Goal: Communication & Community: Participate in discussion

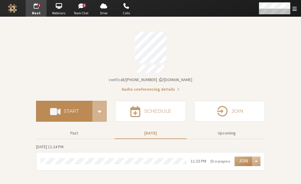
click at [80, 109] on button "Start" at bounding box center [64, 111] width 56 height 21
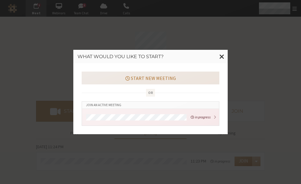
click at [165, 75] on button "Start new meeting" at bounding box center [151, 78] width 138 height 13
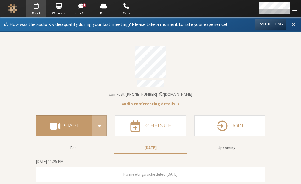
click at [293, 24] on span at bounding box center [294, 23] width 4 height 5
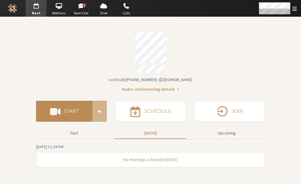
click at [75, 109] on h4 "Start" at bounding box center [71, 111] width 15 height 5
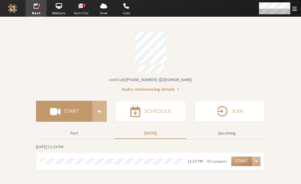
click at [76, 8] on span "button" at bounding box center [81, 6] width 21 height 10
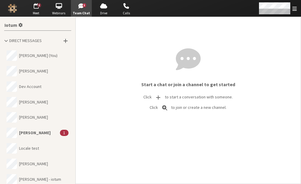
click at [36, 135] on button "[PERSON_NAME] 1" at bounding box center [37, 133] width 67 height 16
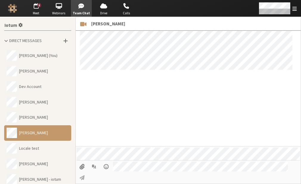
scroll to position [244, 0]
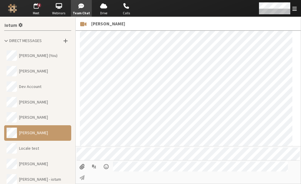
click at [36, 135] on button "[PERSON_NAME]" at bounding box center [37, 133] width 67 height 16
click at [35, 8] on span "button" at bounding box center [36, 6] width 21 height 10
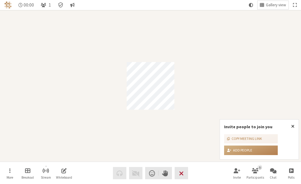
click at [180, 172] on span "End or leave meeting" at bounding box center [181, 173] width 4 height 8
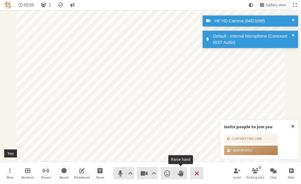
click at [182, 172] on div "Audio Video Send a reaction Raise hand Leave" at bounding box center [158, 173] width 90 height 12
click at [200, 172] on button "Leave" at bounding box center [196, 173] width 13 height 12
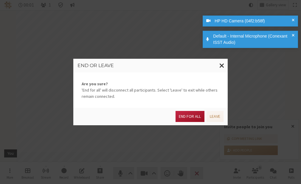
click at [192, 116] on button "End for all" at bounding box center [190, 116] width 29 height 11
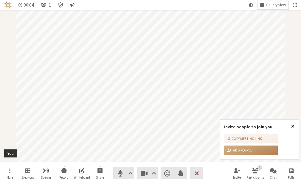
click at [293, 125] on span "Close popover" at bounding box center [293, 126] width 3 height 5
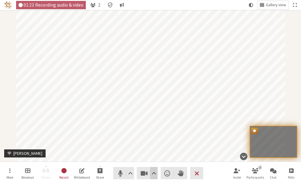
click at [150, 172] on button "Video setting" at bounding box center [153, 173] width 7 height 12
click at [144, 174] on span "Stop video (Alt+V)" at bounding box center [144, 173] width 8 height 8
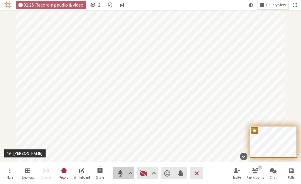
click at [122, 174] on span "Mute (Alt+A)" at bounding box center [120, 173] width 8 height 8
click at [99, 171] on span "Start sharing" at bounding box center [100, 170] width 5 height 7
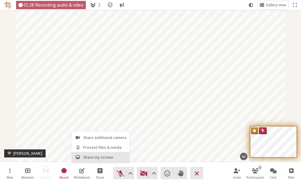
click at [95, 152] on button "Share my screen" at bounding box center [101, 157] width 58 height 11
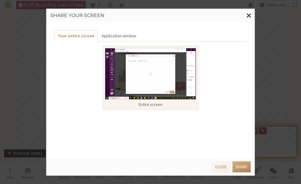
click at [136, 68] on img at bounding box center [150, 74] width 91 height 52
click at [235, 166] on button "Share" at bounding box center [242, 166] width 18 height 11
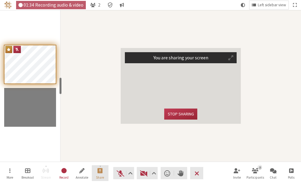
click at [102, 169] on span "Stop sharing screen" at bounding box center [100, 170] width 5 height 7
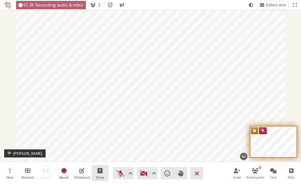
click at [103, 171] on button "Share" at bounding box center [100, 173] width 17 height 16
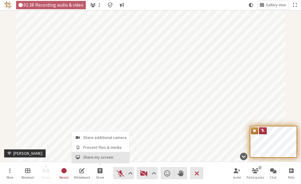
click at [103, 155] on span "Share my screen" at bounding box center [104, 157] width 43 height 4
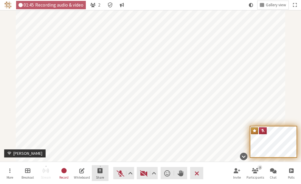
click at [103, 172] on button "Share" at bounding box center [100, 173] width 17 height 16
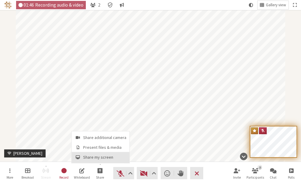
click at [91, 155] on span "Share my screen" at bounding box center [104, 157] width 43 height 4
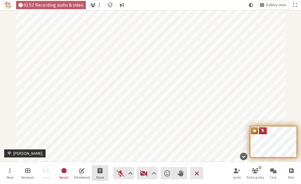
click at [101, 177] on span "Share" at bounding box center [100, 178] width 8 height 4
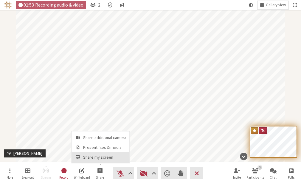
click at [94, 156] on span "Share my screen" at bounding box center [104, 157] width 43 height 4
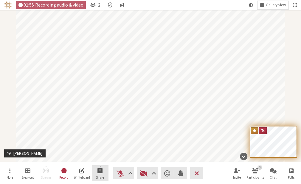
click at [98, 173] on span "Start sharing" at bounding box center [100, 170] width 5 height 7
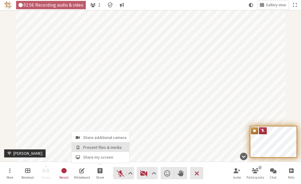
click at [98, 147] on span "Present files & media" at bounding box center [104, 147] width 43 height 4
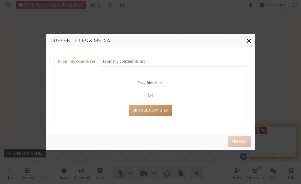
click at [248, 42] on span "Close modal" at bounding box center [249, 40] width 5 height 7
click at [252, 40] on span "Close modal" at bounding box center [249, 40] width 5 height 7
click at [249, 41] on span "Close modal" at bounding box center [249, 40] width 5 height 7
click at [154, 106] on button "Browse Computer" at bounding box center [150, 110] width 43 height 11
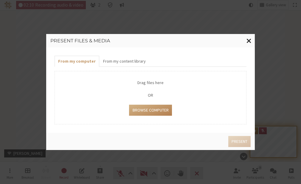
click at [250, 40] on span "Close modal" at bounding box center [249, 40] width 5 height 7
click at [137, 61] on button "From my content library" at bounding box center [124, 61] width 50 height 11
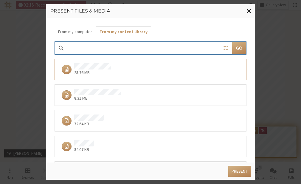
click at [248, 10] on span "Close modal" at bounding box center [249, 10] width 5 height 7
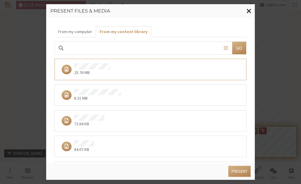
click at [248, 10] on span "Close modal" at bounding box center [249, 10] width 5 height 7
click at [171, 110] on div "72.64 KB" at bounding box center [151, 120] width 192 height 21
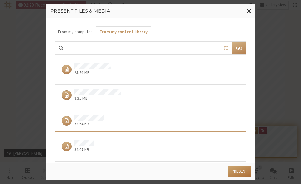
click at [240, 169] on button "Present" at bounding box center [240, 171] width 22 height 11
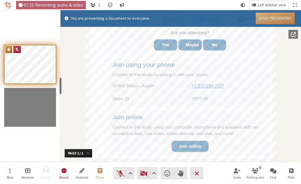
click at [272, 18] on button "Stop Presenting" at bounding box center [275, 19] width 39 height 12
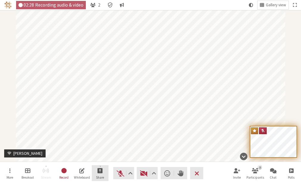
click at [98, 167] on span "Start sharing" at bounding box center [100, 170] width 5 height 7
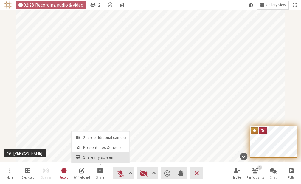
click at [95, 152] on button "Share my screen" at bounding box center [101, 157] width 58 height 11
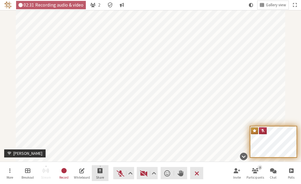
click at [98, 165] on button "Share" at bounding box center [100, 173] width 17 height 16
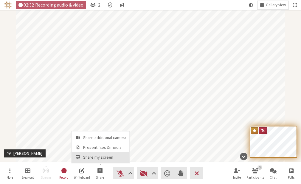
click at [95, 153] on button "Share my screen" at bounding box center [101, 157] width 58 height 11
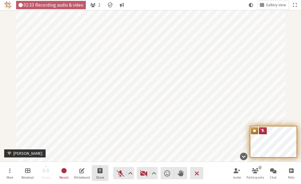
click at [97, 173] on button "Share" at bounding box center [100, 173] width 17 height 16
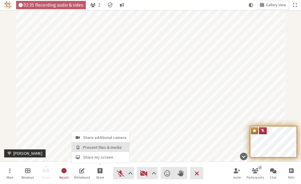
click at [94, 150] on span "Present files & media" at bounding box center [104, 147] width 43 height 4
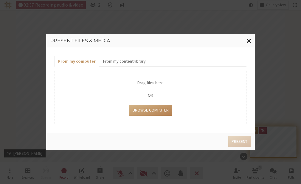
click at [251, 39] on span "Close modal" at bounding box center [249, 40] width 5 height 7
click at [197, 172] on div "Present files & media From my computer From my content library Drag files here …" at bounding box center [150, 92] width 301 height 184
click at [126, 61] on button "From my content library" at bounding box center [124, 61] width 50 height 11
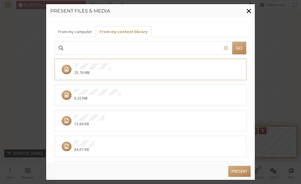
click at [250, 9] on span "Close modal" at bounding box center [249, 10] width 5 height 7
click at [25, 124] on div "Present files & media From my computer From my content library Go 25.76 MB 8.31…" at bounding box center [150, 92] width 301 height 184
click at [193, 150] on div "84.07 KB" at bounding box center [148, 146] width 179 height 13
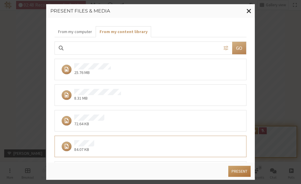
click at [232, 172] on button "Present" at bounding box center [240, 171] width 22 height 11
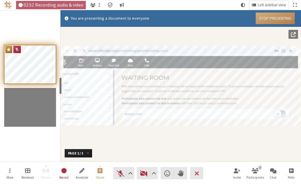
click at [279, 20] on button "Stop Presenting" at bounding box center [275, 19] width 39 height 12
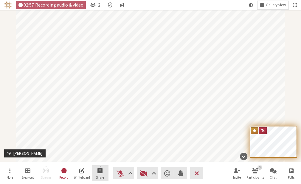
click at [97, 166] on button "Share" at bounding box center [100, 173] width 17 height 16
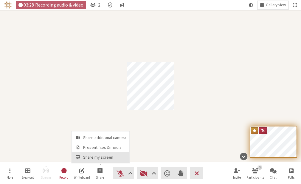
click at [99, 157] on span "Share my screen" at bounding box center [104, 157] width 43 height 4
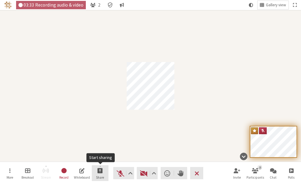
click at [98, 172] on span "Start sharing" at bounding box center [100, 170] width 5 height 7
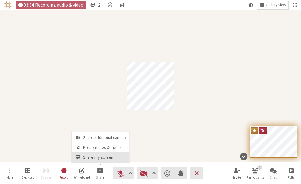
click at [96, 155] on button "Share my screen" at bounding box center [101, 157] width 58 height 11
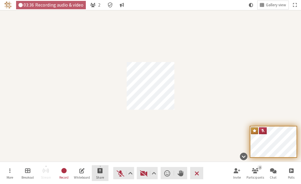
click at [98, 172] on span "Start sharing" at bounding box center [100, 170] width 5 height 7
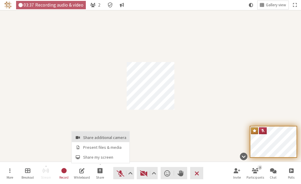
click at [99, 142] on button "Share additional camera" at bounding box center [101, 136] width 58 height 11
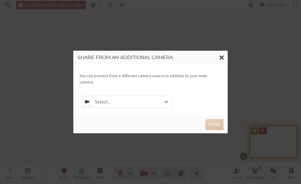
click at [221, 61] on span "Close modal" at bounding box center [222, 57] width 5 height 7
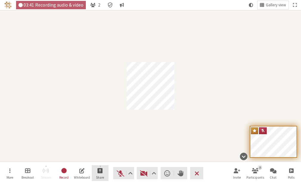
click at [100, 173] on span "Start sharing" at bounding box center [100, 170] width 5 height 7
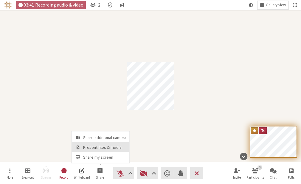
click at [101, 146] on span "Present files & media" at bounding box center [104, 147] width 43 height 4
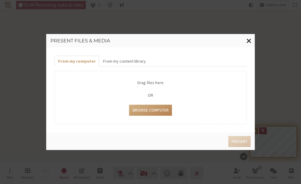
click at [248, 41] on span "Close modal" at bounding box center [249, 40] width 5 height 7
click at [248, 40] on span "Close modal" at bounding box center [249, 40] width 5 height 7
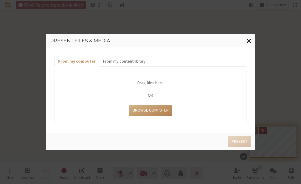
click at [248, 40] on span "Close modal" at bounding box center [249, 40] width 5 height 7
click at [249, 39] on span "Close modal" at bounding box center [249, 40] width 5 height 7
click at [248, 41] on span "Close modal" at bounding box center [249, 40] width 5 height 7
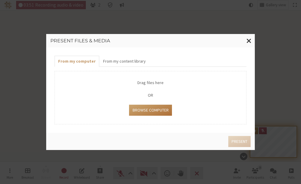
click at [156, 107] on button "Browse Computer" at bounding box center [150, 110] width 43 height 11
click at [249, 41] on span "Close modal" at bounding box center [249, 40] width 5 height 7
